Goal: Task Accomplishment & Management: Use online tool/utility

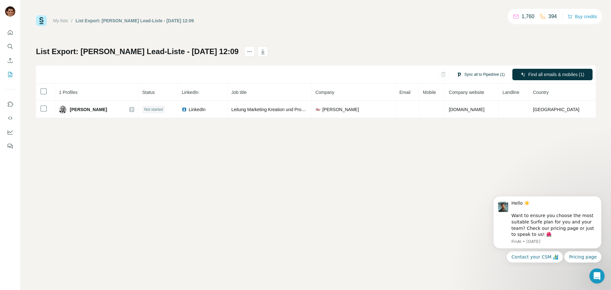
click at [491, 75] on button "Sync all to Pipedrive (1)" at bounding box center [480, 75] width 57 height 10
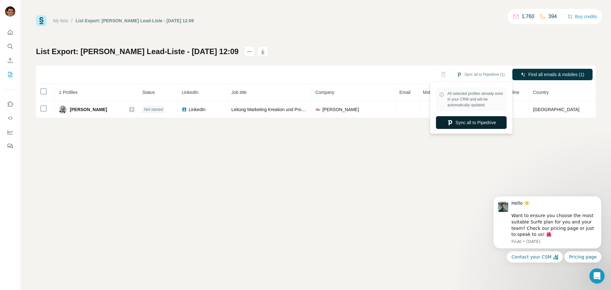
click at [480, 126] on button "Sync all to Pipedrive" at bounding box center [471, 122] width 71 height 13
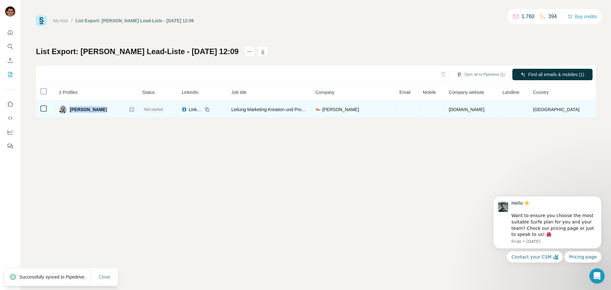
drag, startPoint x: 107, startPoint y: 108, endPoint x: 72, endPoint y: 113, distance: 35.8
click at [72, 113] on td "Carsten Buhr" at bounding box center [96, 109] width 83 height 17
copy span "Carsten Buhr"
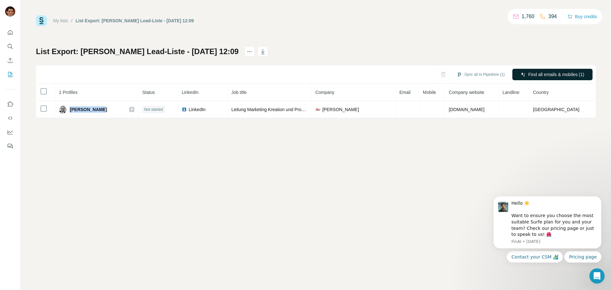
click at [523, 74] on icon "button" at bounding box center [523, 74] width 5 height 5
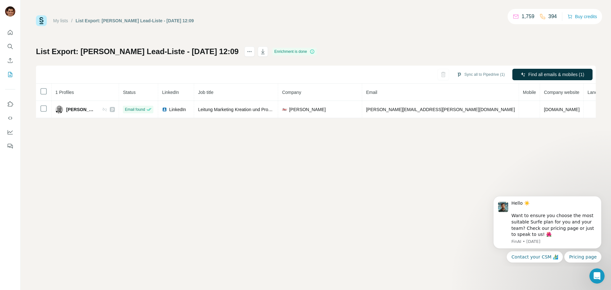
drag, startPoint x: 469, startPoint y: 7, endPoint x: 414, endPoint y: 166, distance: 168.5
click at [414, 166] on div "My lists / List Export: Armin Sandmanns Lead-Liste - 08/09/2025 12:09 1,759 394…" at bounding box center [316, 145] width 591 height 290
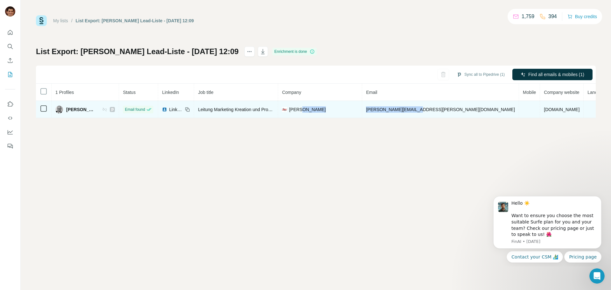
drag, startPoint x: 451, startPoint y: 108, endPoint x: 379, endPoint y: 113, distance: 72.4
click at [379, 113] on tr "Carsten Buhr Email found LinkedIn Leitung Marketing Kreation und Produktion Lou…" at bounding box center [349, 109] width 627 height 17
copy tr "carsten.buhr@louis.de"
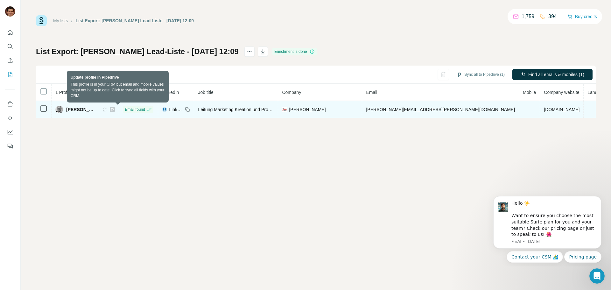
click at [107, 109] on icon at bounding box center [104, 109] width 5 height 5
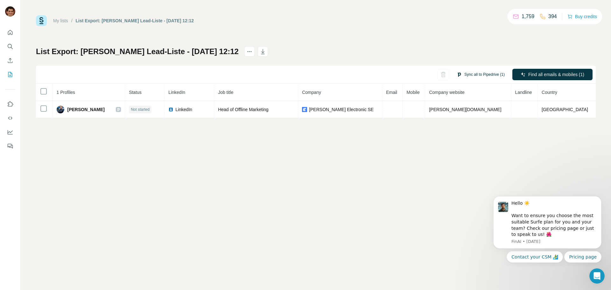
click at [479, 71] on button "Sync all to Pipedrive (1)" at bounding box center [480, 75] width 57 height 10
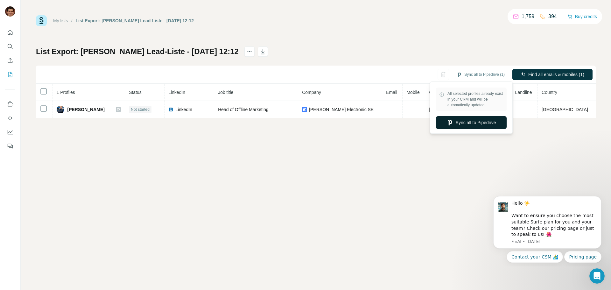
click at [479, 123] on button "Sync all to Pipedrive" at bounding box center [471, 122] width 71 height 13
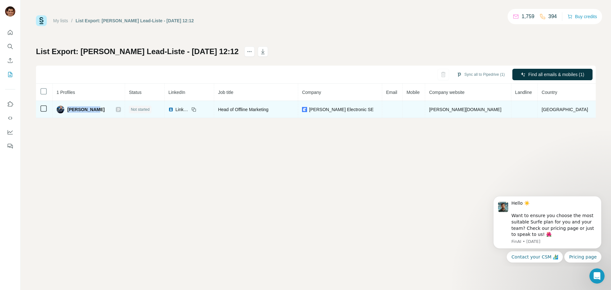
drag, startPoint x: 100, startPoint y: 110, endPoint x: 74, endPoint y: 110, distance: 26.4
click at [74, 110] on div "[PERSON_NAME]" at bounding box center [89, 110] width 65 height 8
copy span "[PERSON_NAME]"
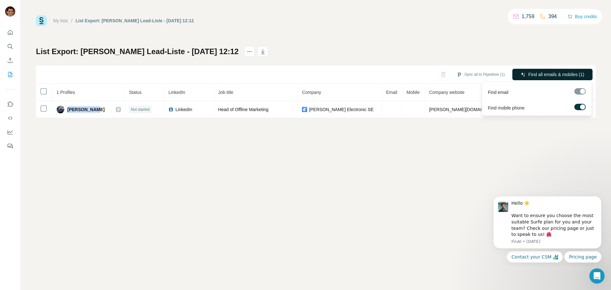
click at [549, 75] on span "Find all emails & mobiles (1)" at bounding box center [556, 74] width 56 height 6
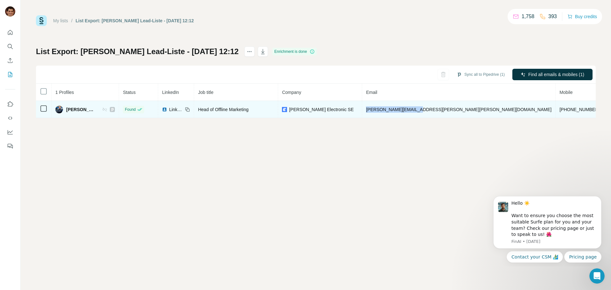
drag, startPoint x: 437, startPoint y: 109, endPoint x: 380, endPoint y: 109, distance: 57.3
click at [380, 109] on td "[PERSON_NAME][EMAIL_ADDRESS][PERSON_NAME][PERSON_NAME][DOMAIN_NAME]" at bounding box center [459, 109] width 194 height 17
copy span "[PERSON_NAME][EMAIL_ADDRESS][PERSON_NAME][PERSON_NAME][DOMAIN_NAME]"
drag, startPoint x: 485, startPoint y: 107, endPoint x: 440, endPoint y: 113, distance: 45.5
click at [556, 113] on td "[PHONE_NUMBER]" at bounding box center [580, 109] width 48 height 17
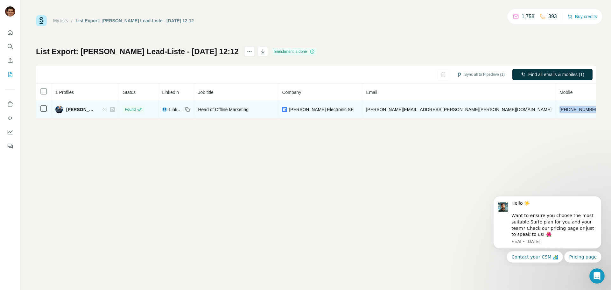
copy span "[PHONE_NUMBER]"
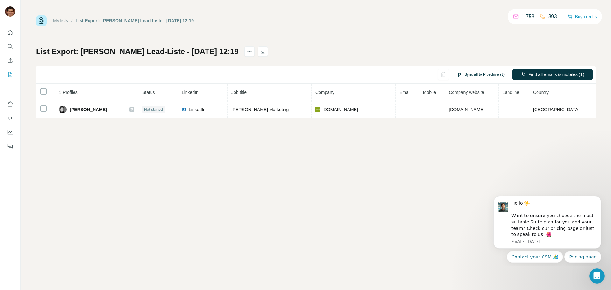
click at [472, 75] on button "Sync all to Pipedrive (1)" at bounding box center [480, 75] width 57 height 10
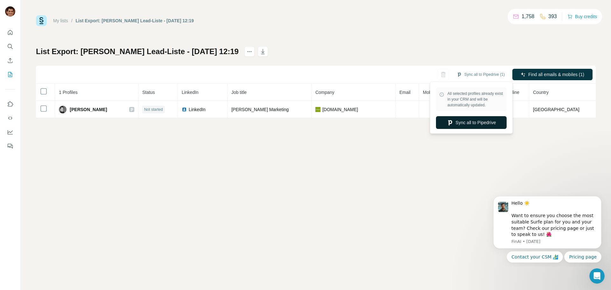
click at [469, 124] on button "Sync all to Pipedrive" at bounding box center [471, 122] width 71 height 13
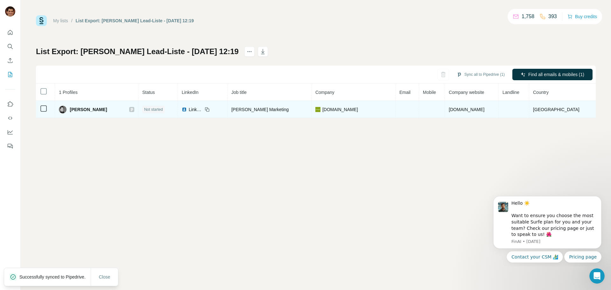
drag, startPoint x: 113, startPoint y: 111, endPoint x: 72, endPoint y: 115, distance: 40.6
click at [72, 115] on td "David Riedmiller" at bounding box center [96, 109] width 83 height 17
copy span "David Riedmiller"
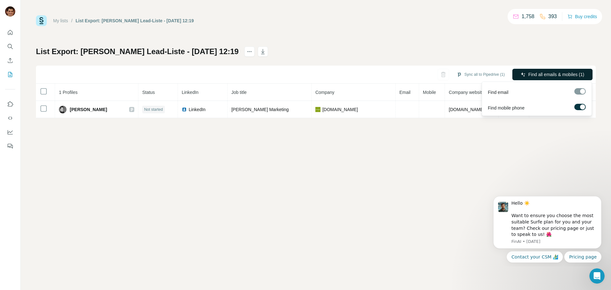
click at [540, 71] on span "Find all emails & mobiles (1)" at bounding box center [556, 74] width 56 height 6
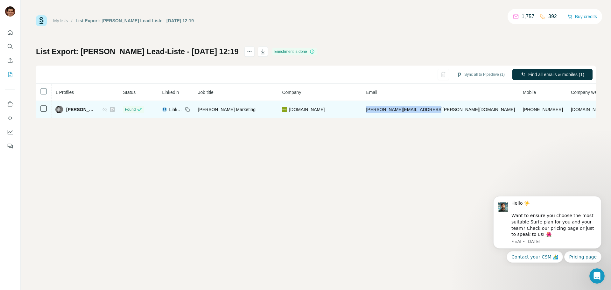
drag, startPoint x: 442, startPoint y: 110, endPoint x: 378, endPoint y: 109, distance: 64.3
click at [378, 109] on td "david.riedmiller@limango.de" at bounding box center [440, 109] width 157 height 17
copy span "david.riedmiller@limango.de"
drag, startPoint x: 486, startPoint y: 110, endPoint x: 448, endPoint y: 110, distance: 37.6
click at [519, 110] on td "+4917651138580" at bounding box center [543, 109] width 48 height 17
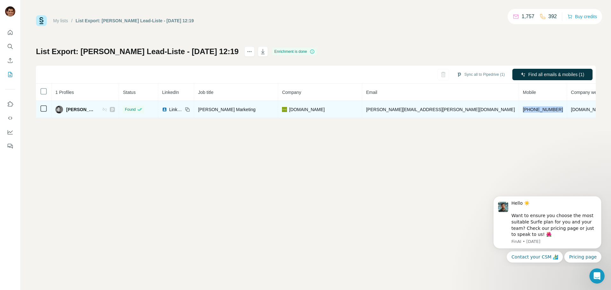
copy span "+4917651138580"
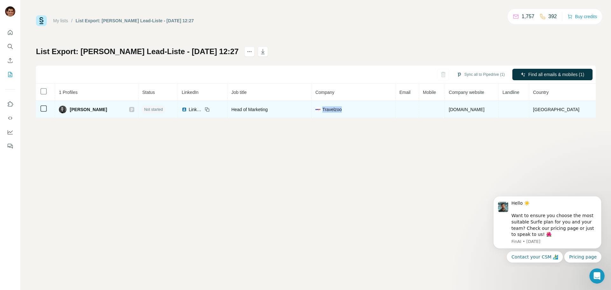
drag, startPoint x: 349, startPoint y: 111, endPoint x: 329, endPoint y: 111, distance: 20.4
click at [329, 111] on div "Travelzoo" at bounding box center [353, 109] width 76 height 6
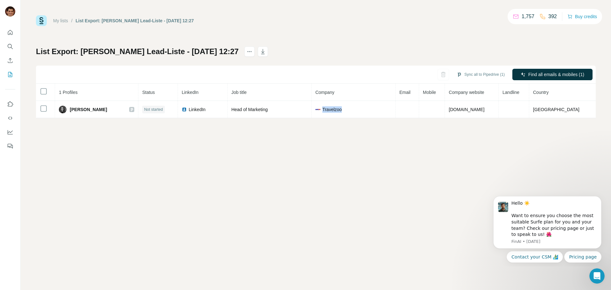
copy span "Travelzoo"
